Goal: Check status: Check status

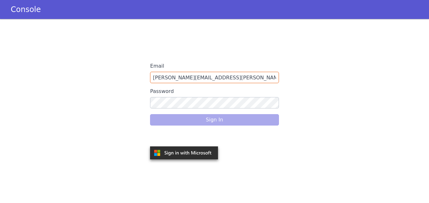
type input "snehal.gidh@idfcfirstbank.com"
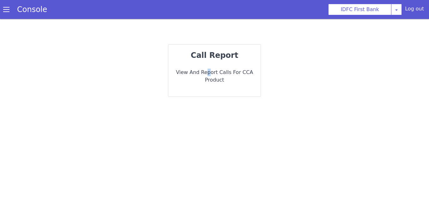
click at [210, 74] on p "View and report calls for CCA Product" at bounding box center [214, 75] width 82 height 15
click at [222, 69] on p "View and report calls for CCA Product" at bounding box center [214, 75] width 82 height 15
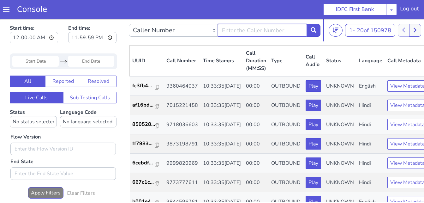
click at [244, 34] on input "text" at bounding box center [262, 30] width 89 height 13
paste input "9017352920"
type input "9017352920"
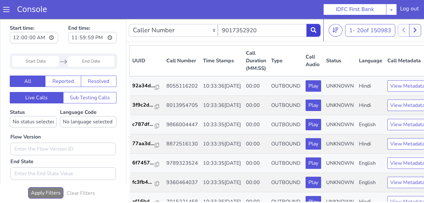
click at [312, 37] on button at bounding box center [313, 30] width 14 height 13
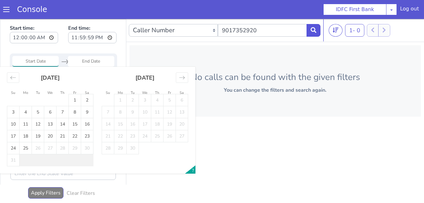
click at [40, 62] on input "Start Date" at bounding box center [35, 61] width 46 height 11
drag, startPoint x: 78, startPoint y: 102, endPoint x: 74, endPoint y: 113, distance: 11.9
click at [78, 102] on td "1" at bounding box center [75, 100] width 12 height 12
type input "[DATE]"
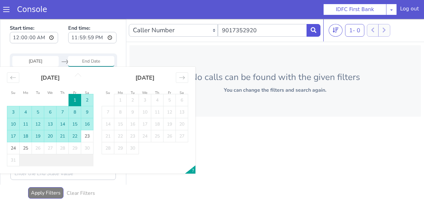
click at [76, 134] on td "22" at bounding box center [75, 136] width 12 height 12
type input "[DATE]"
